Goal: Information Seeking & Learning: Learn about a topic

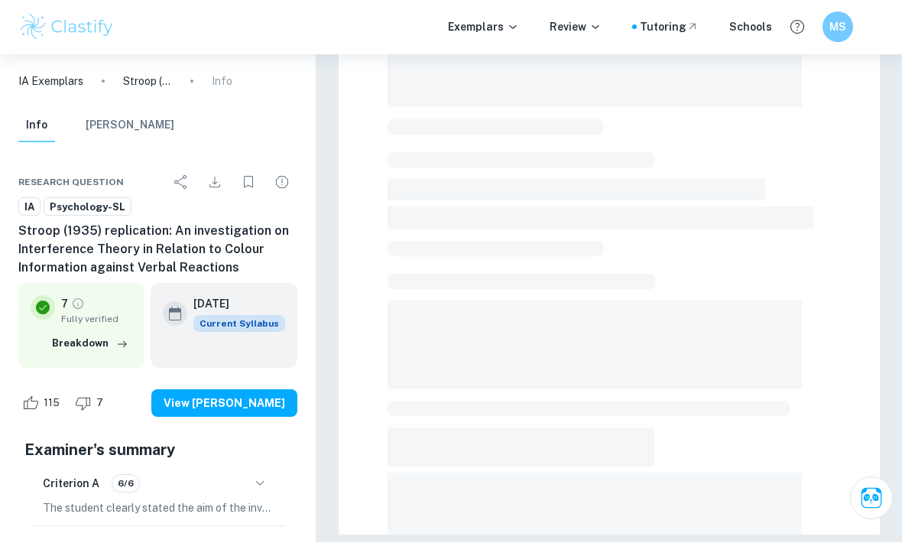
scroll to position [294, 0]
click at [846, 28] on h6 "MS" at bounding box center [839, 27] width 18 height 17
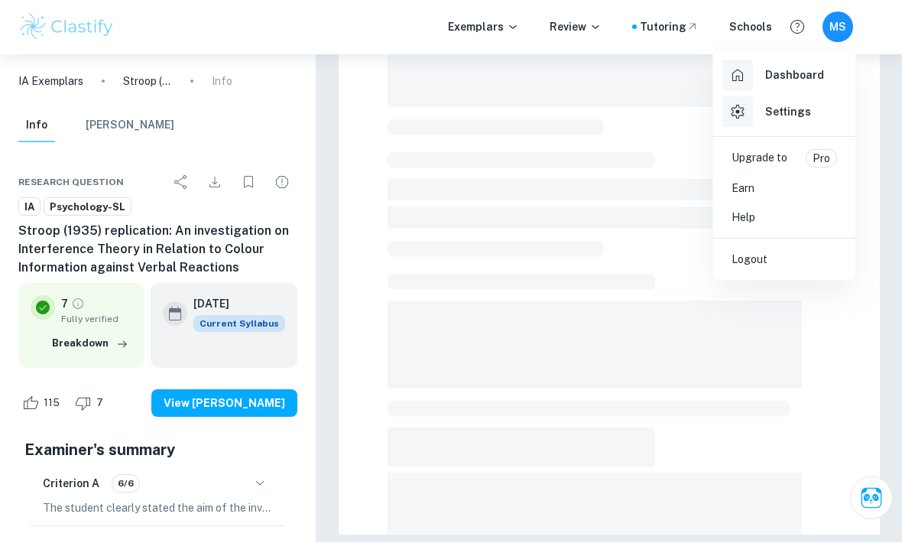
click at [838, 29] on div at bounding box center [451, 271] width 902 height 543
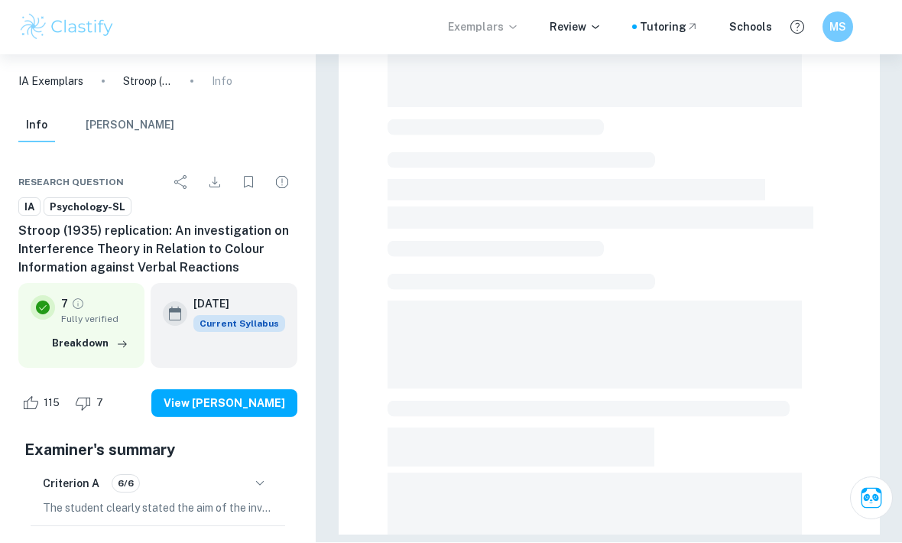
click at [514, 27] on icon at bounding box center [513, 27] width 12 height 12
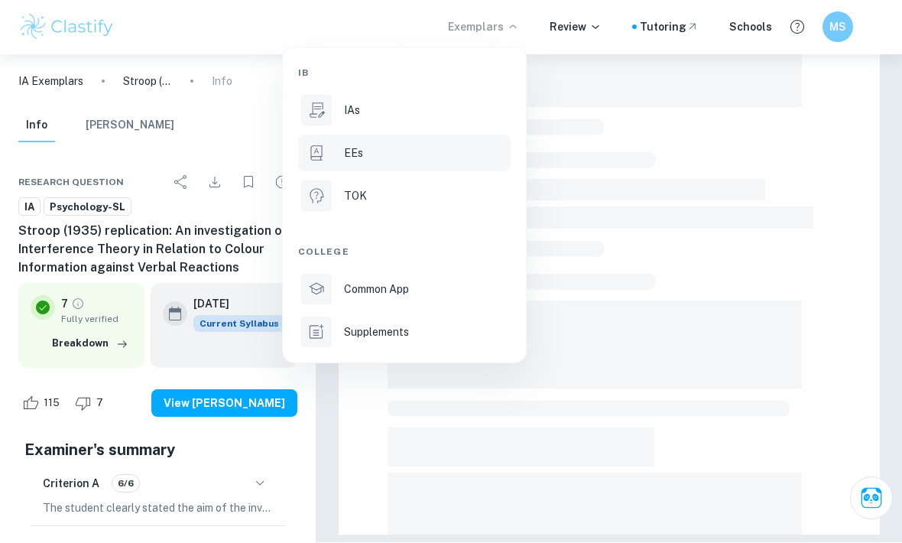
click at [360, 159] on p "EEs" at bounding box center [353, 153] width 19 height 17
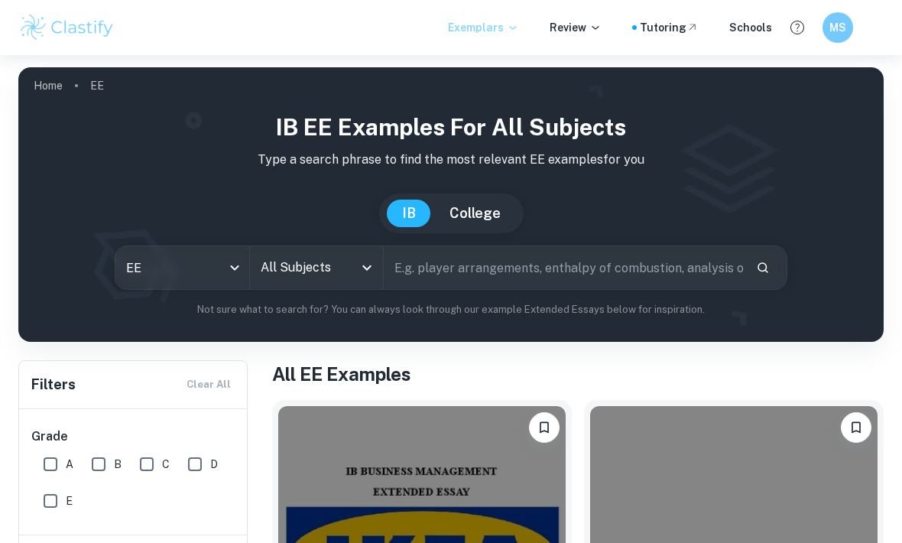
click at [352, 255] on input "All Subjects" at bounding box center [305, 267] width 97 height 29
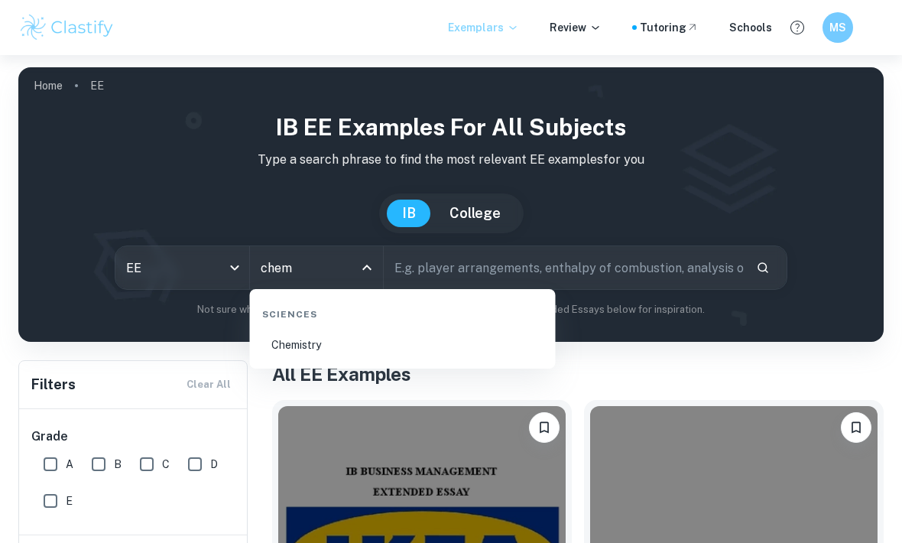
click at [372, 337] on li "Chemistry" at bounding box center [403, 344] width 294 height 35
type input "Chemistry"
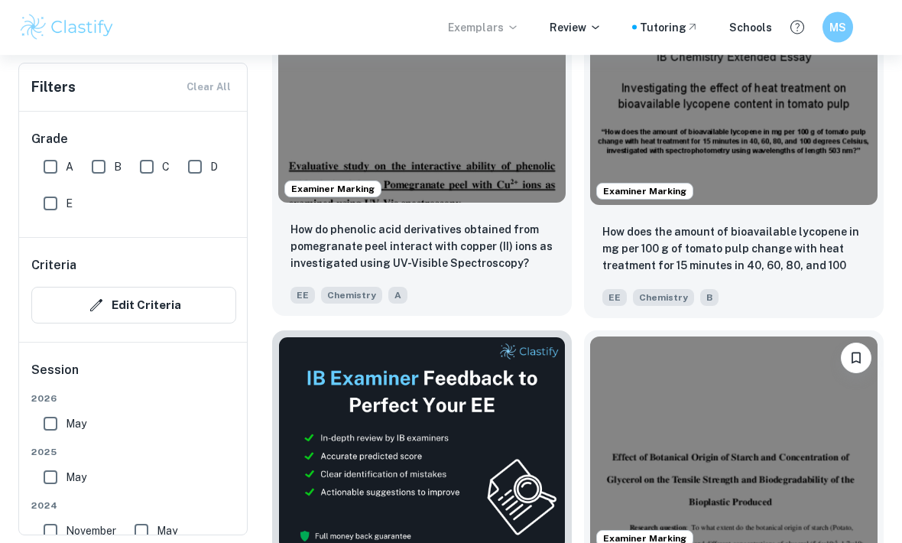
scroll to position [556, 0]
click at [503, 152] on img at bounding box center [421, 95] width 287 height 216
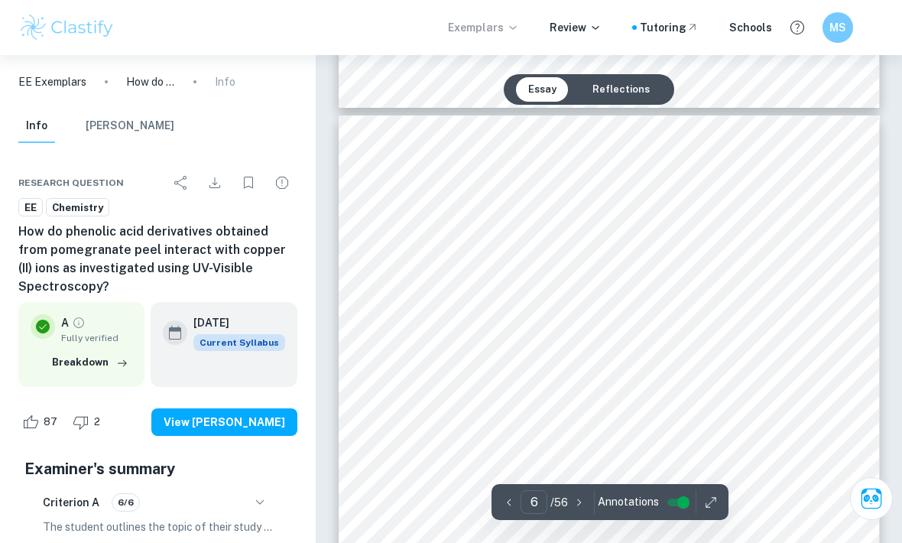
scroll to position [3909, 0]
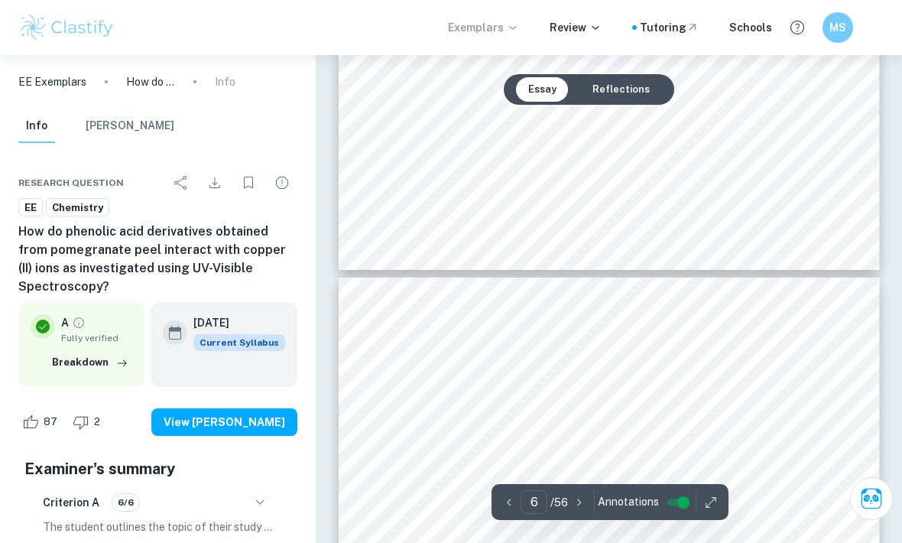
type input "5"
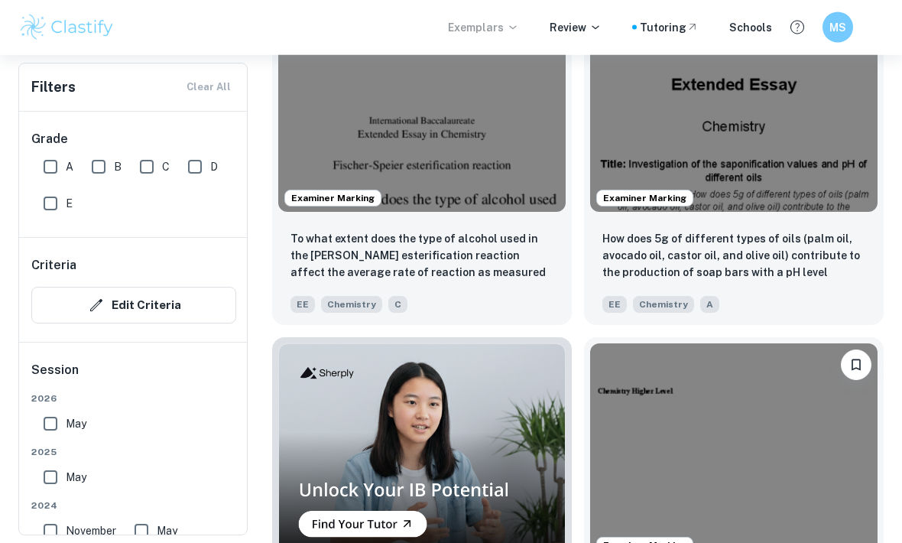
scroll to position [1243, 0]
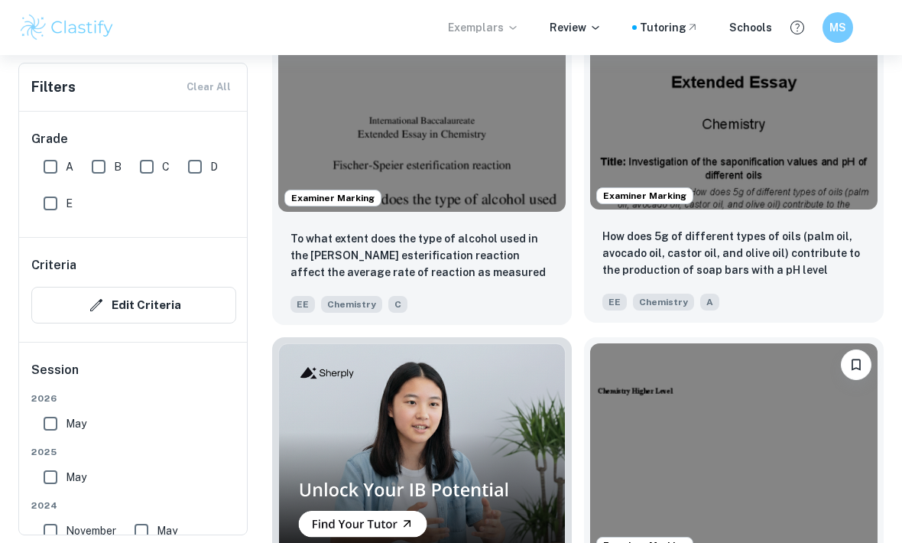
click at [792, 145] on img at bounding box center [733, 102] width 287 height 216
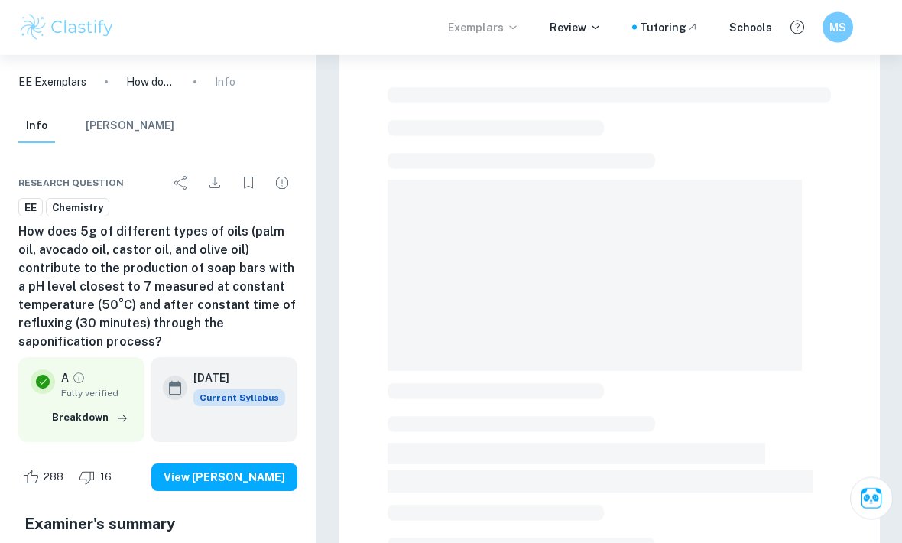
scroll to position [32, 0]
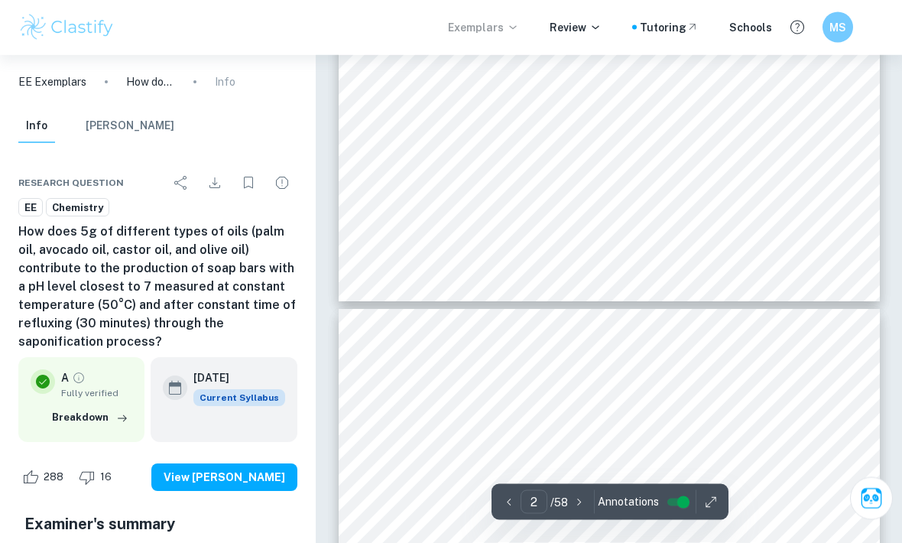
type input "3"
